Goal: Check status

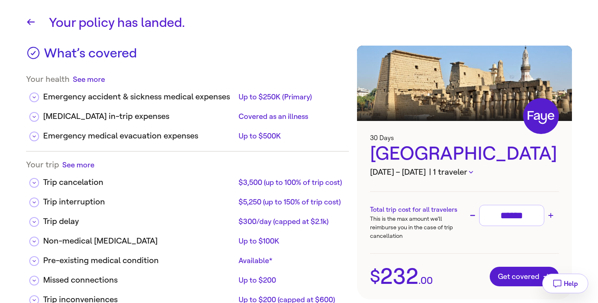
click at [494, 173] on h3 "[DATE] – [DATE] | 1 traveler" at bounding box center [464, 172] width 189 height 12
click at [473, 172] on icon "button" at bounding box center [471, 172] width 4 height 2
click at [465, 193] on li "QUOTEONLY QUOTEONLY" at bounding box center [475, 191] width 91 height 10
click at [302, 58] on div at bounding box center [299, 151] width 598 height 303
click at [29, 22] on icon "button" at bounding box center [31, 22] width 10 height 10
